Goal: Use online tool/utility: Use online tool/utility

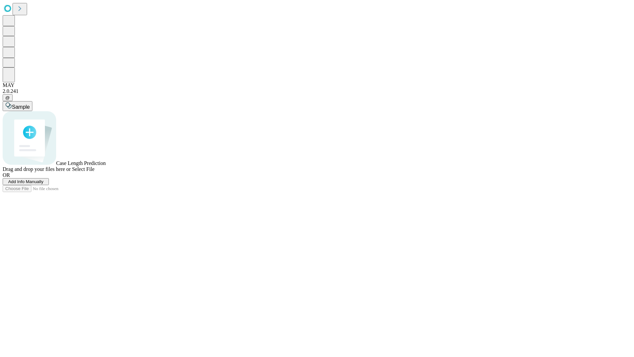
click at [44, 184] on span "Add Info Manually" at bounding box center [25, 181] width 35 height 5
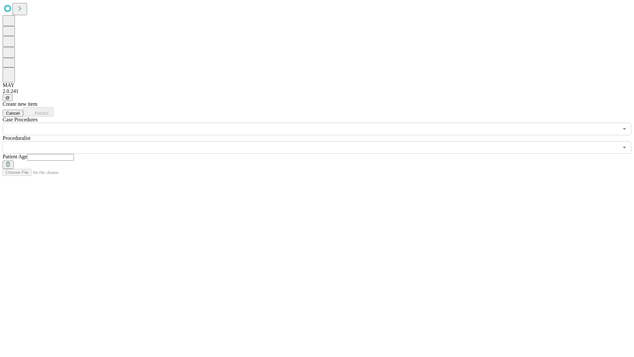
click at [74, 154] on input "text" at bounding box center [50, 157] width 47 height 7
type input "**"
click at [322, 141] on input "text" at bounding box center [311, 147] width 616 height 13
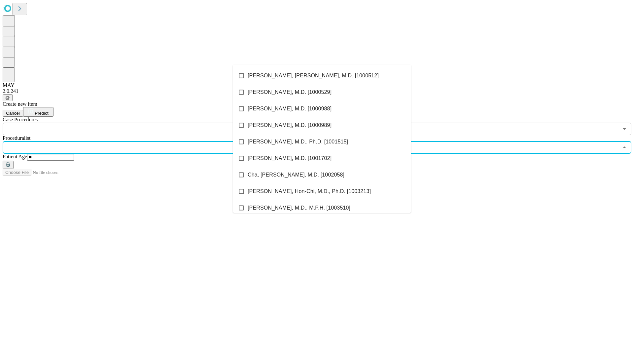
click at [322, 76] on li "[PERSON_NAME], [PERSON_NAME], M.D. [1000512]" at bounding box center [322, 75] width 178 height 17
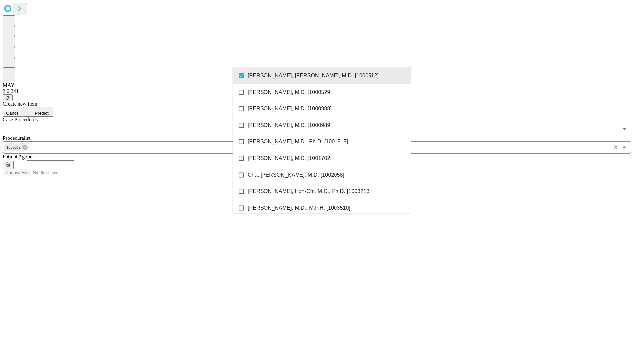
click at [139, 122] on input "text" at bounding box center [311, 128] width 616 height 13
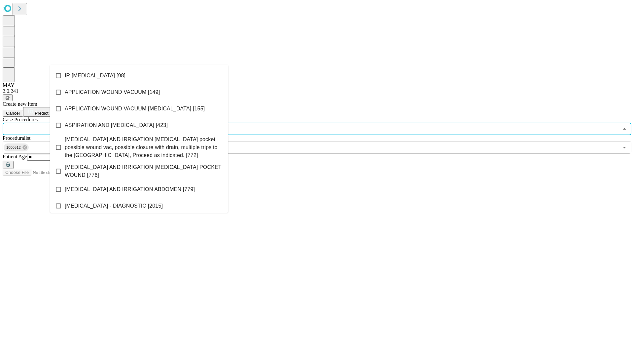
click at [139, 76] on li "IR [MEDICAL_DATA] [98]" at bounding box center [139, 75] width 178 height 17
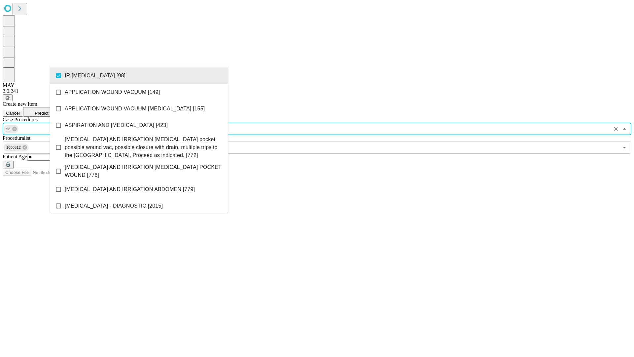
click at [48, 111] on span "Predict" at bounding box center [42, 113] width 14 height 5
